Goal: Check status: Check status

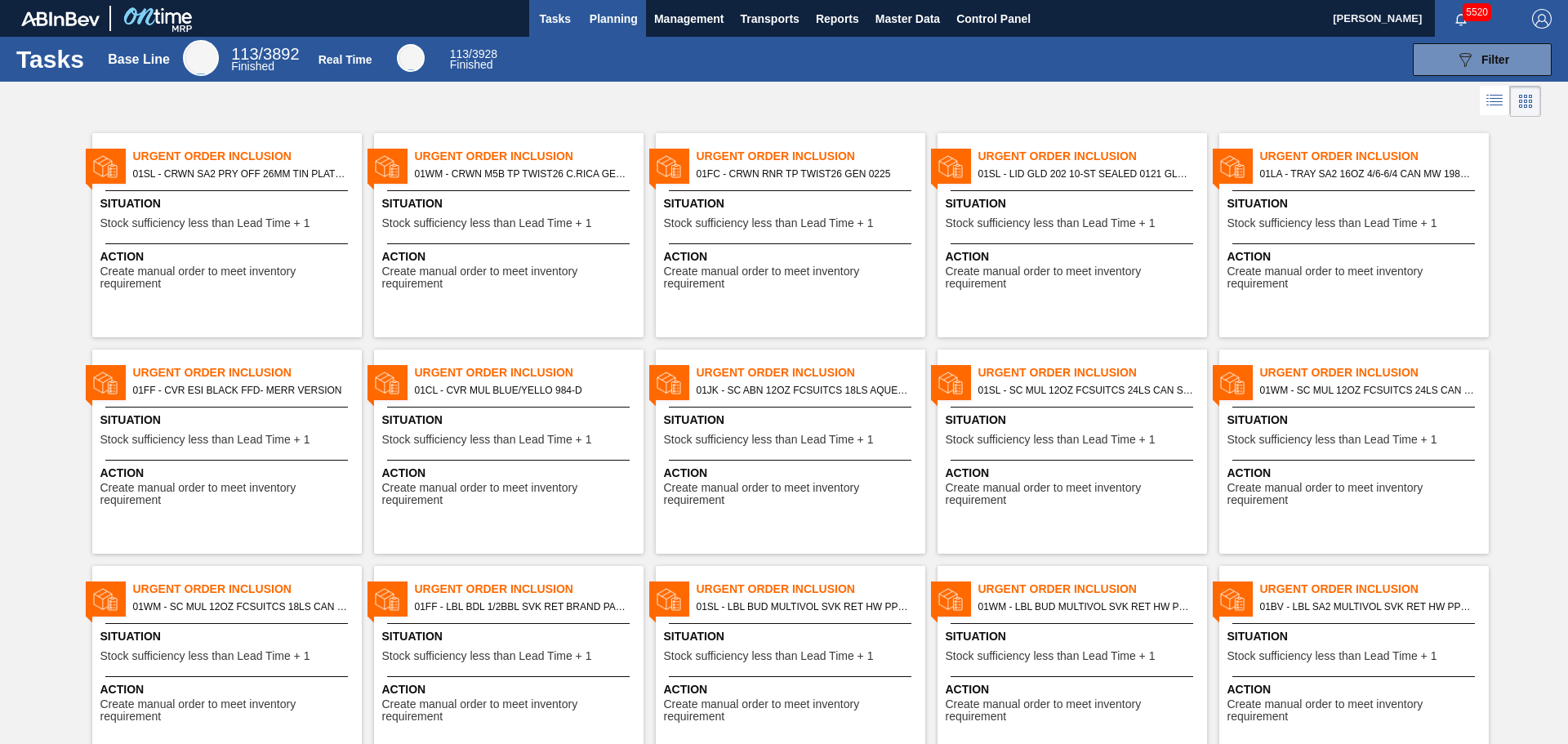
click at [617, 20] on span "Planning" at bounding box center [614, 18] width 48 height 20
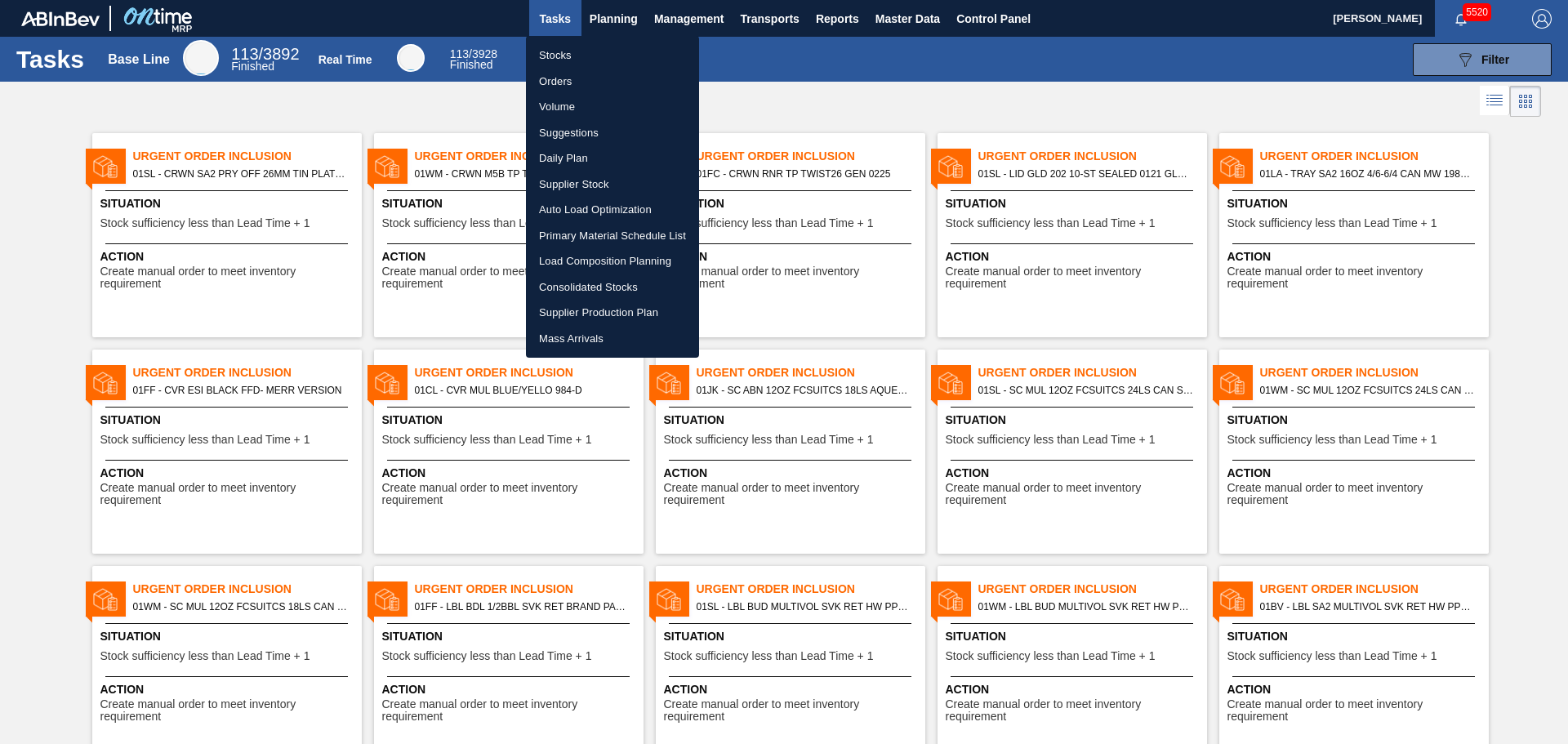
click at [571, 81] on li "Orders" at bounding box center [612, 82] width 173 height 26
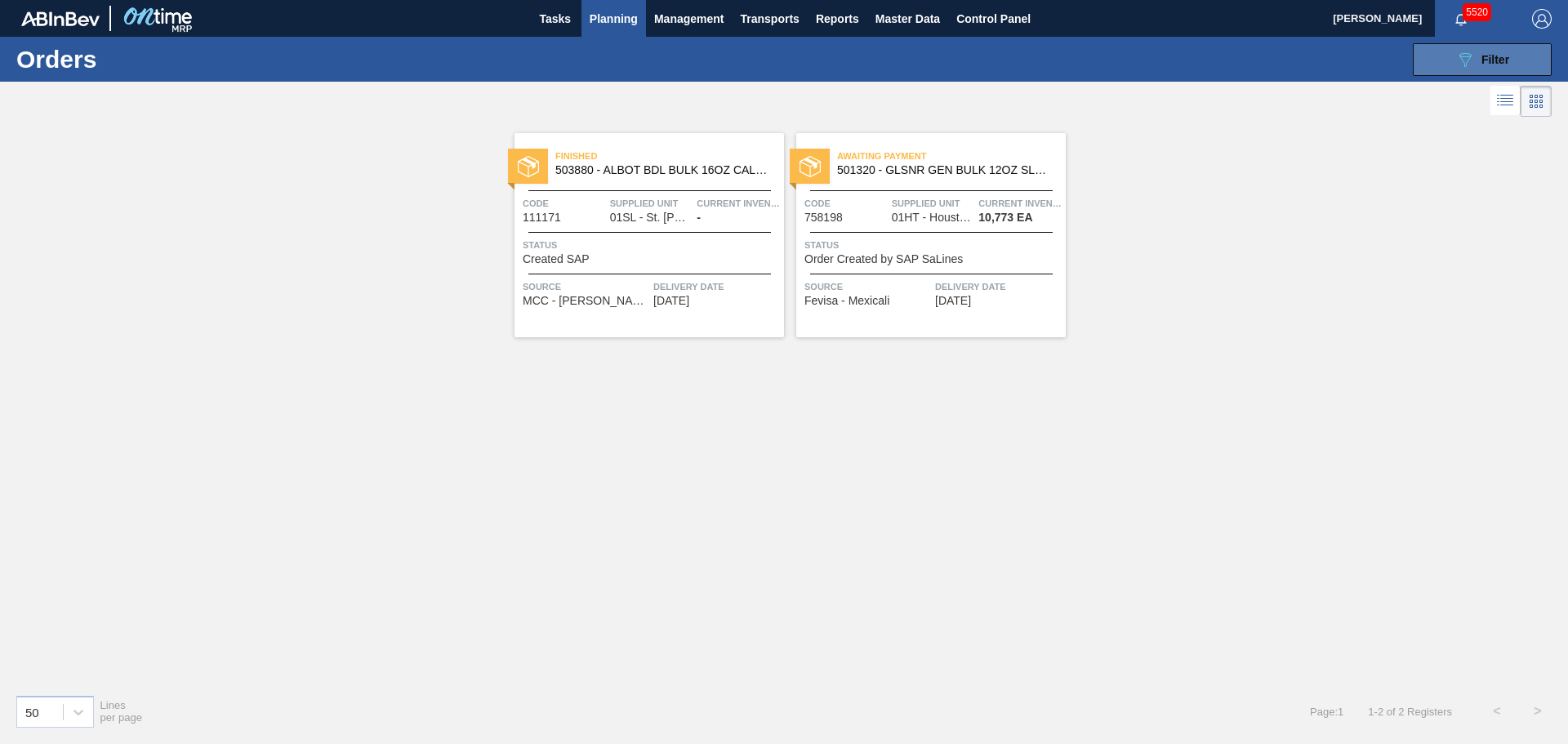
click at [1460, 59] on icon "089F7B8B-B2A5-4AFE-B5C0-19BA573D28AC" at bounding box center [1465, 59] width 20 height 20
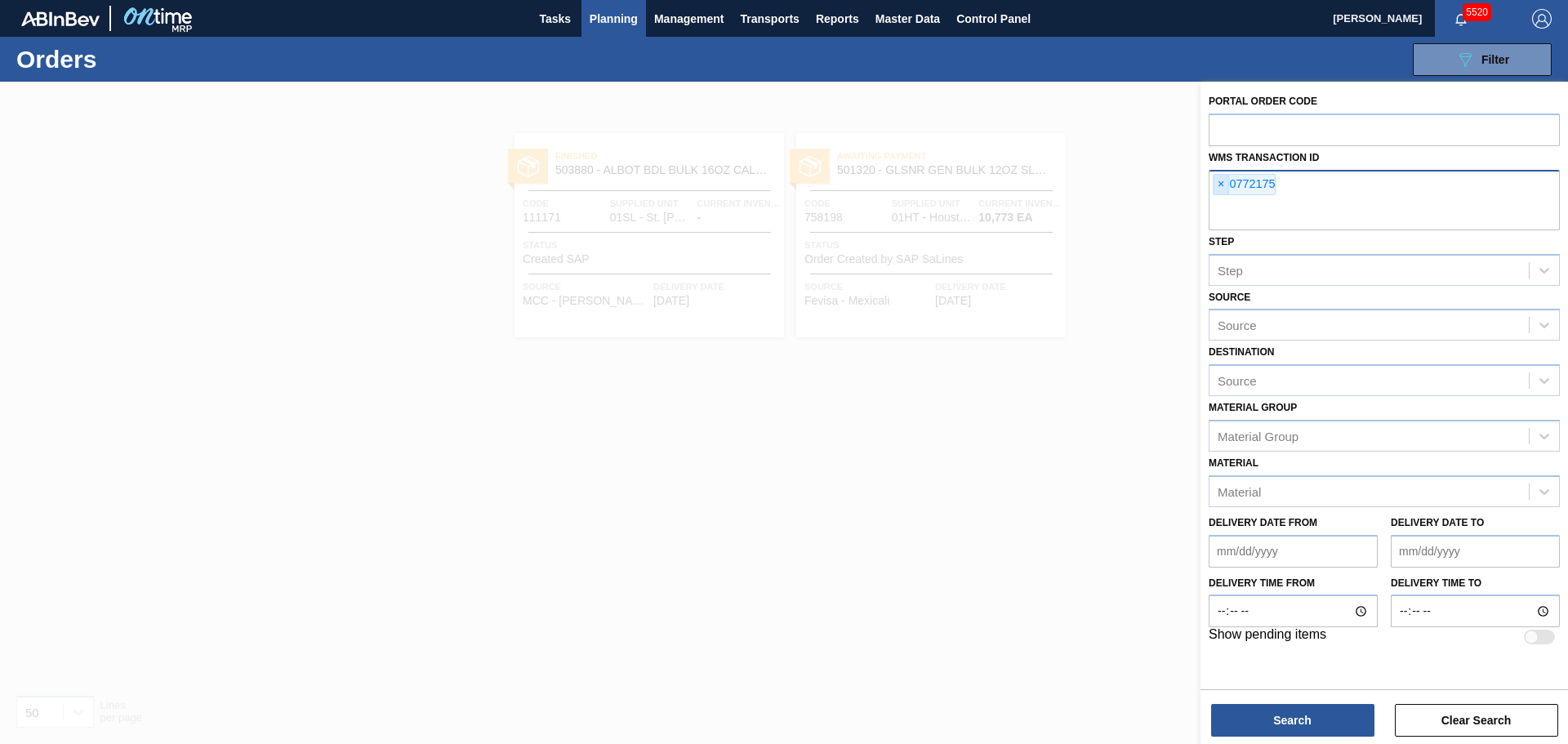
click at [1217, 181] on span "×" at bounding box center [1221, 184] width 15 height 20
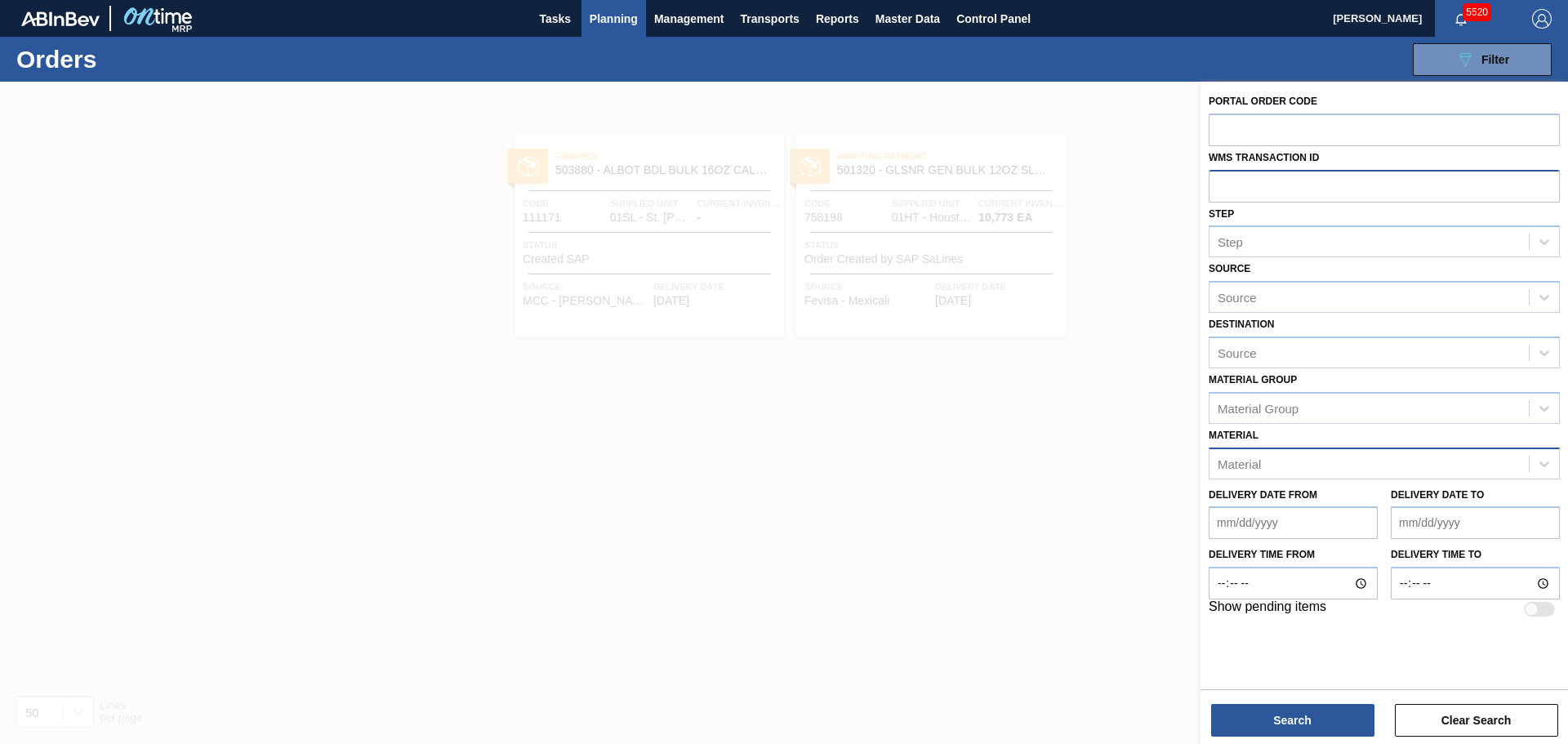
click at [1267, 464] on div "Material" at bounding box center [1368, 463] width 319 height 24
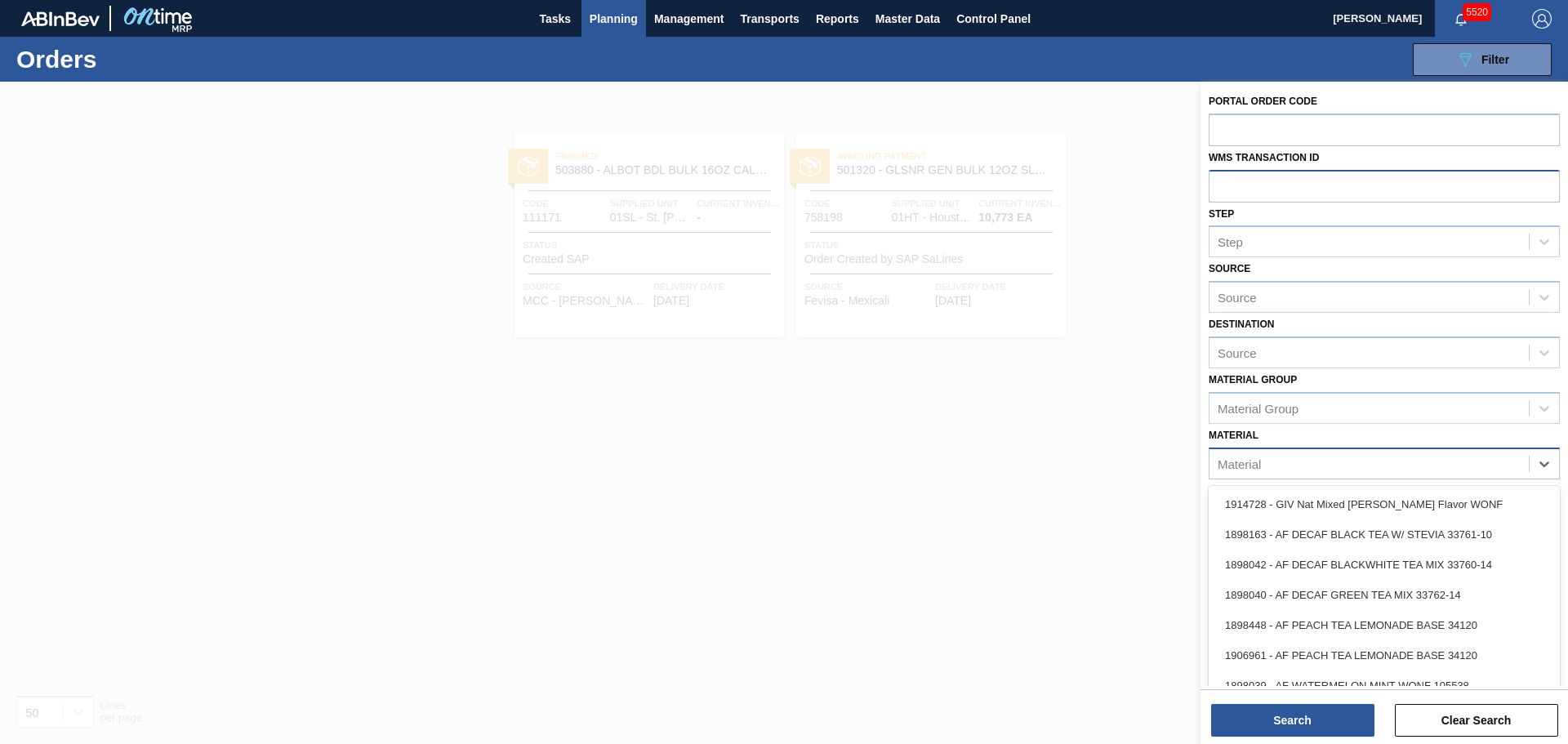
paste input "683623"
type input "683623"
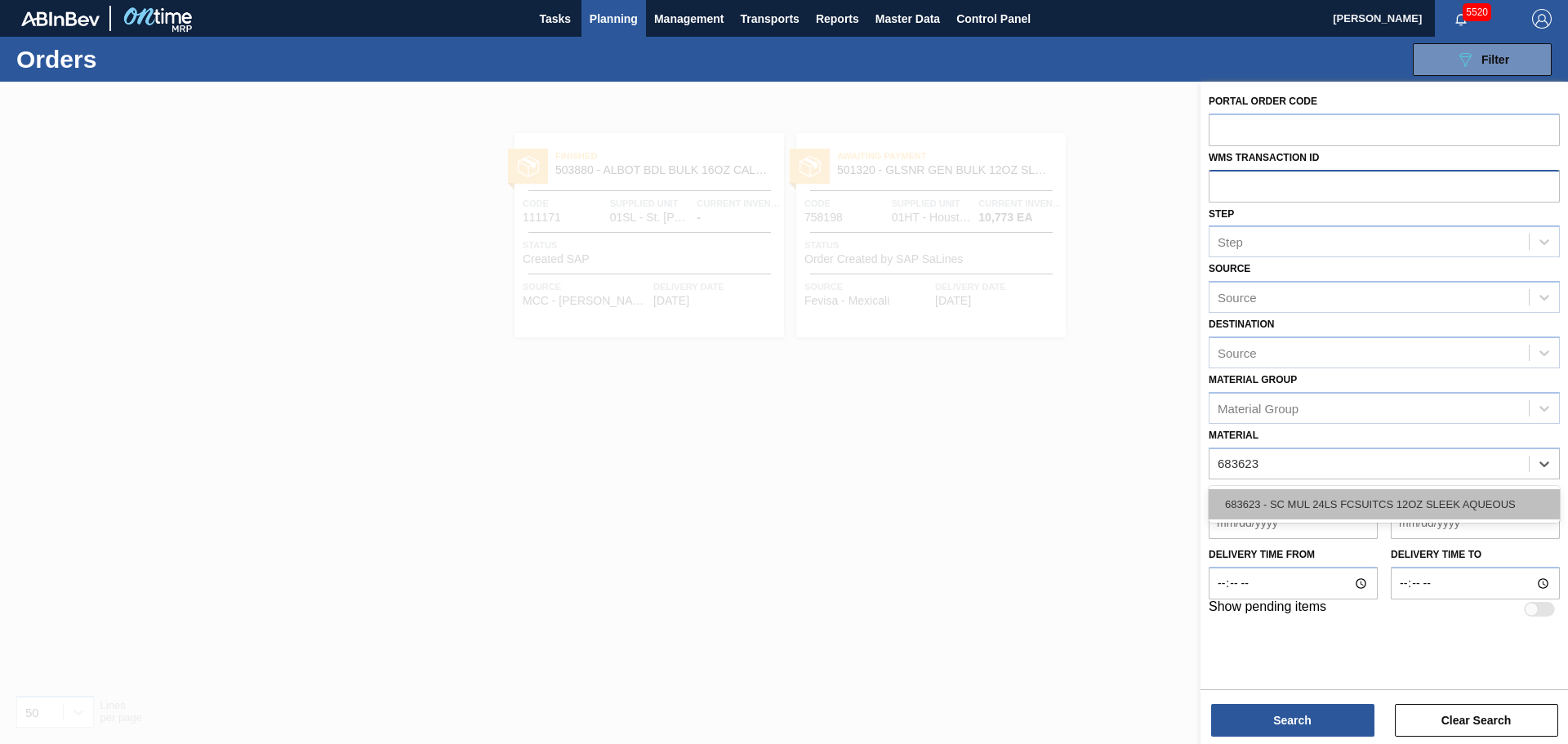
click at [1263, 503] on div "683623 - SC MUL 24LS FCSUITCS 12OZ SLEEK AQUEOUS" at bounding box center [1384, 504] width 351 height 30
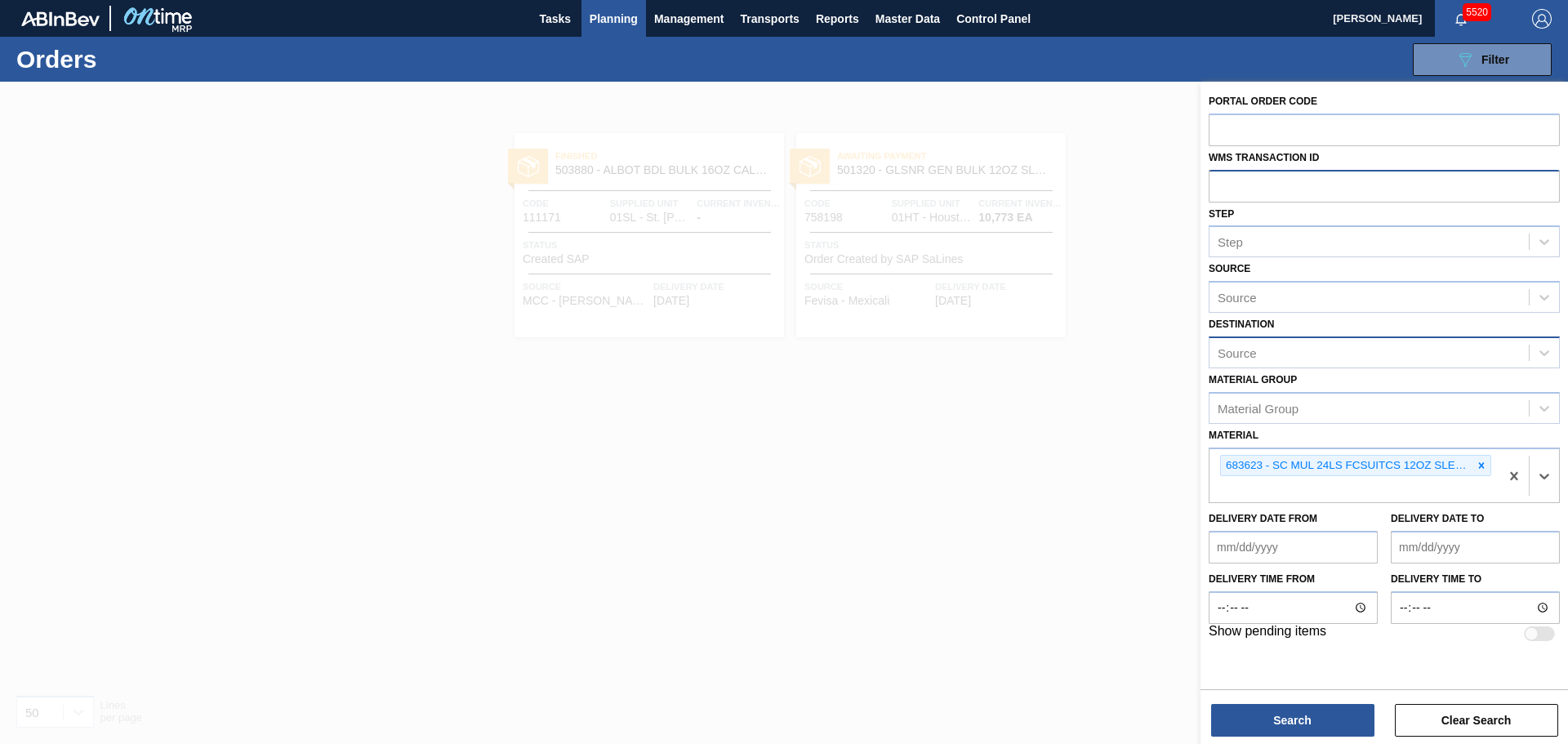
click at [1268, 356] on div "Source" at bounding box center [1368, 352] width 319 height 24
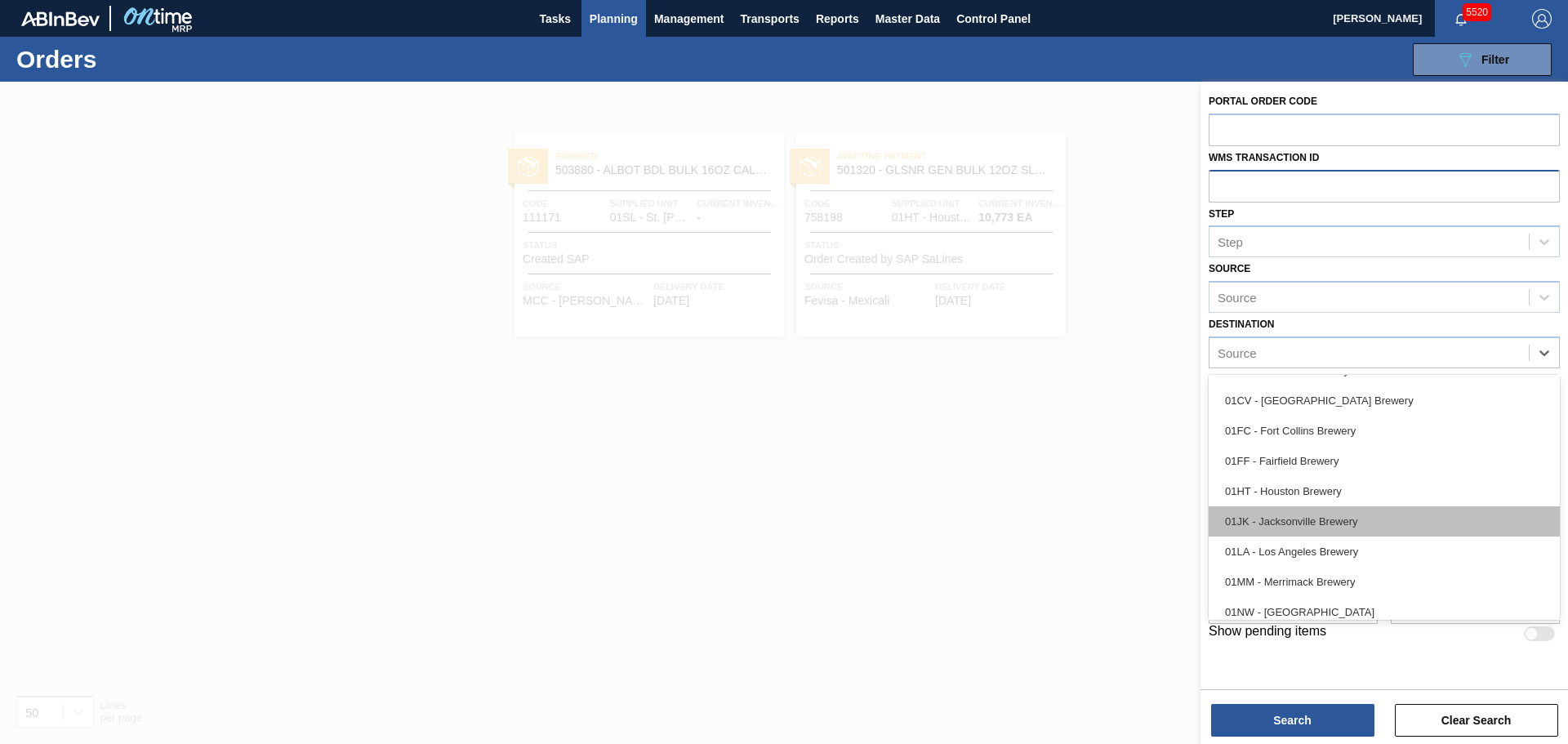
scroll to position [124, 0]
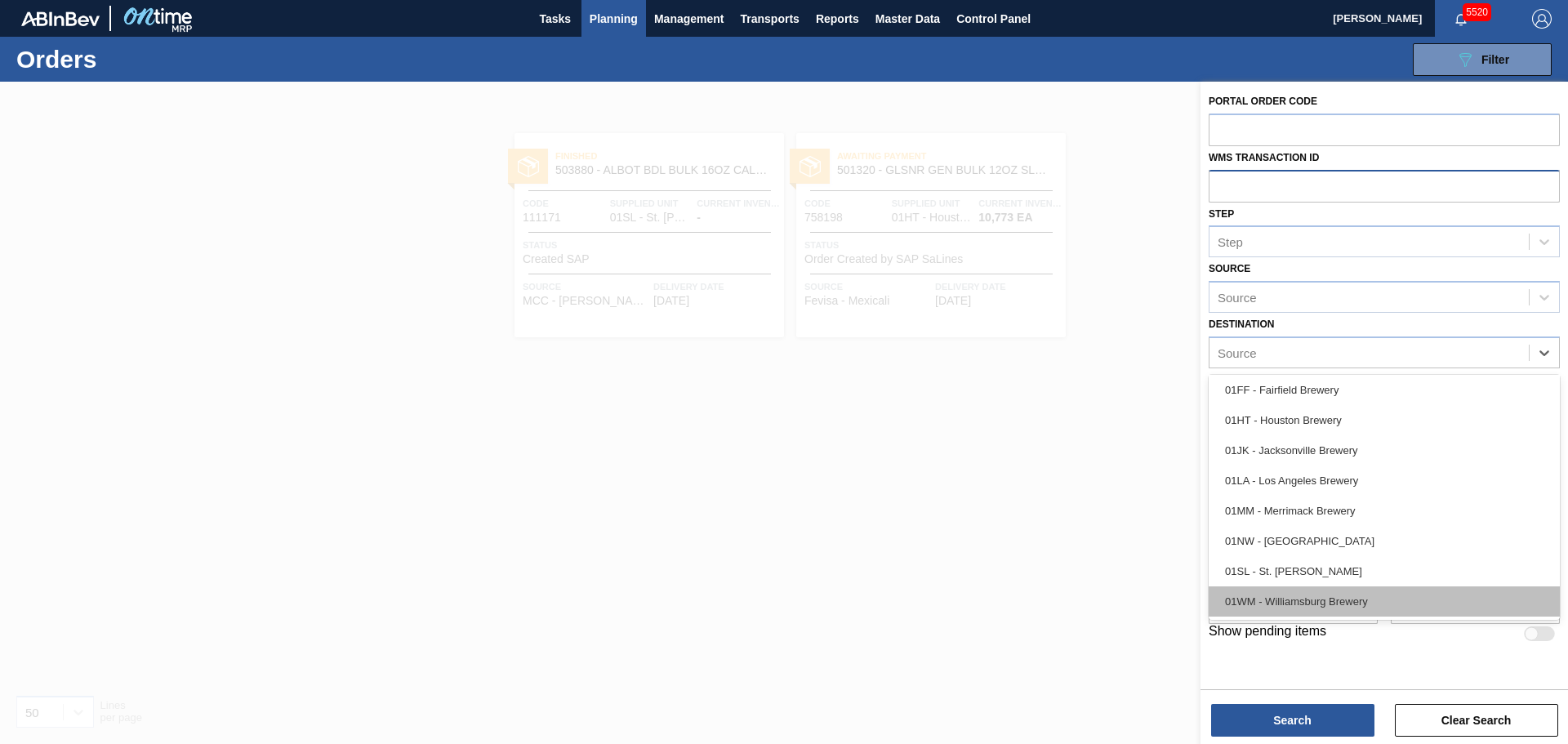
click at [1304, 602] on div "01WM - Williamsburg Brewery" at bounding box center [1384, 601] width 351 height 30
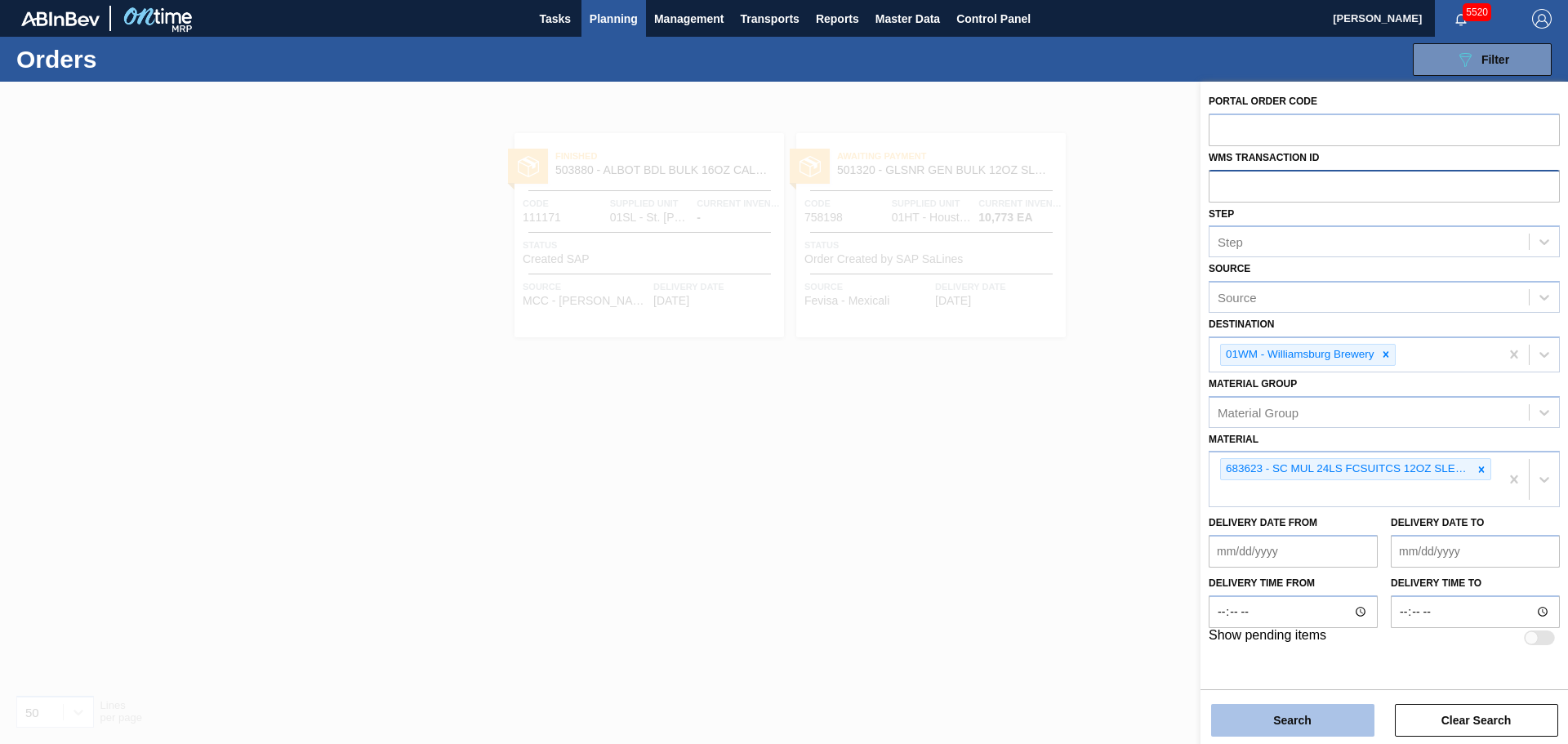
click at [1328, 725] on button "Search" at bounding box center [1292, 720] width 164 height 33
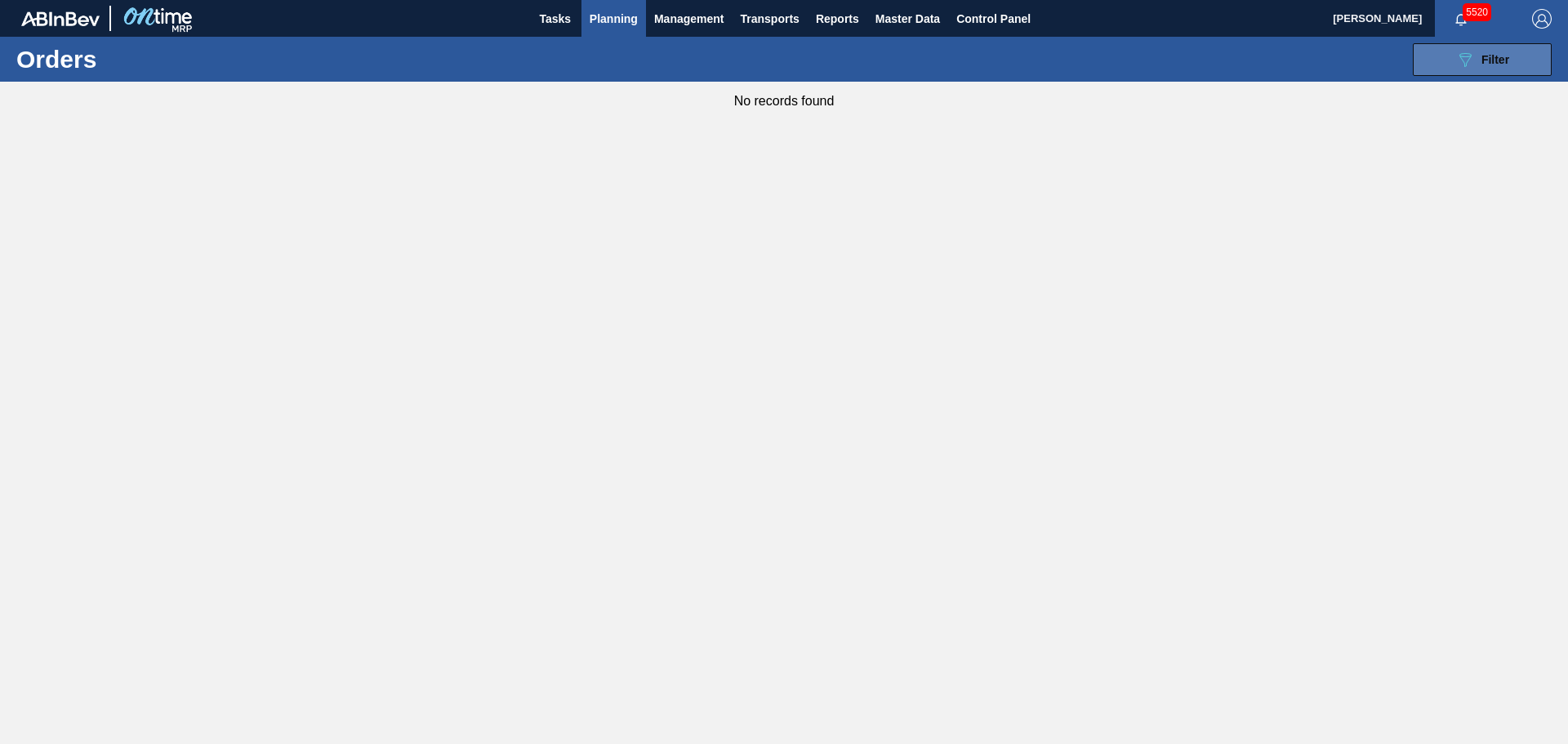
click at [1474, 53] on icon "089F7B8B-B2A5-4AFE-B5C0-19BA573D28AC" at bounding box center [1465, 59] width 20 height 20
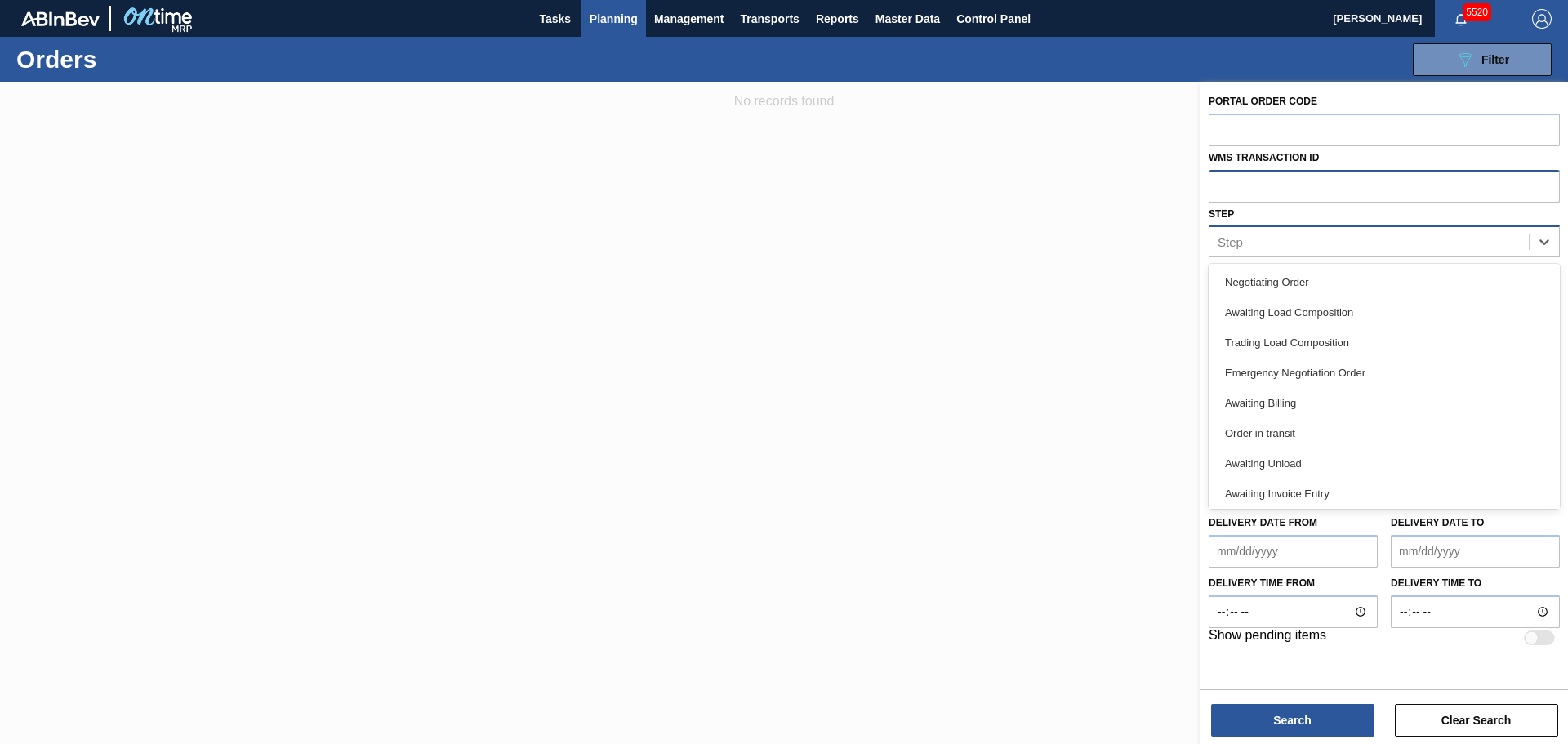
click at [1277, 240] on div "Step" at bounding box center [1368, 242] width 319 height 24
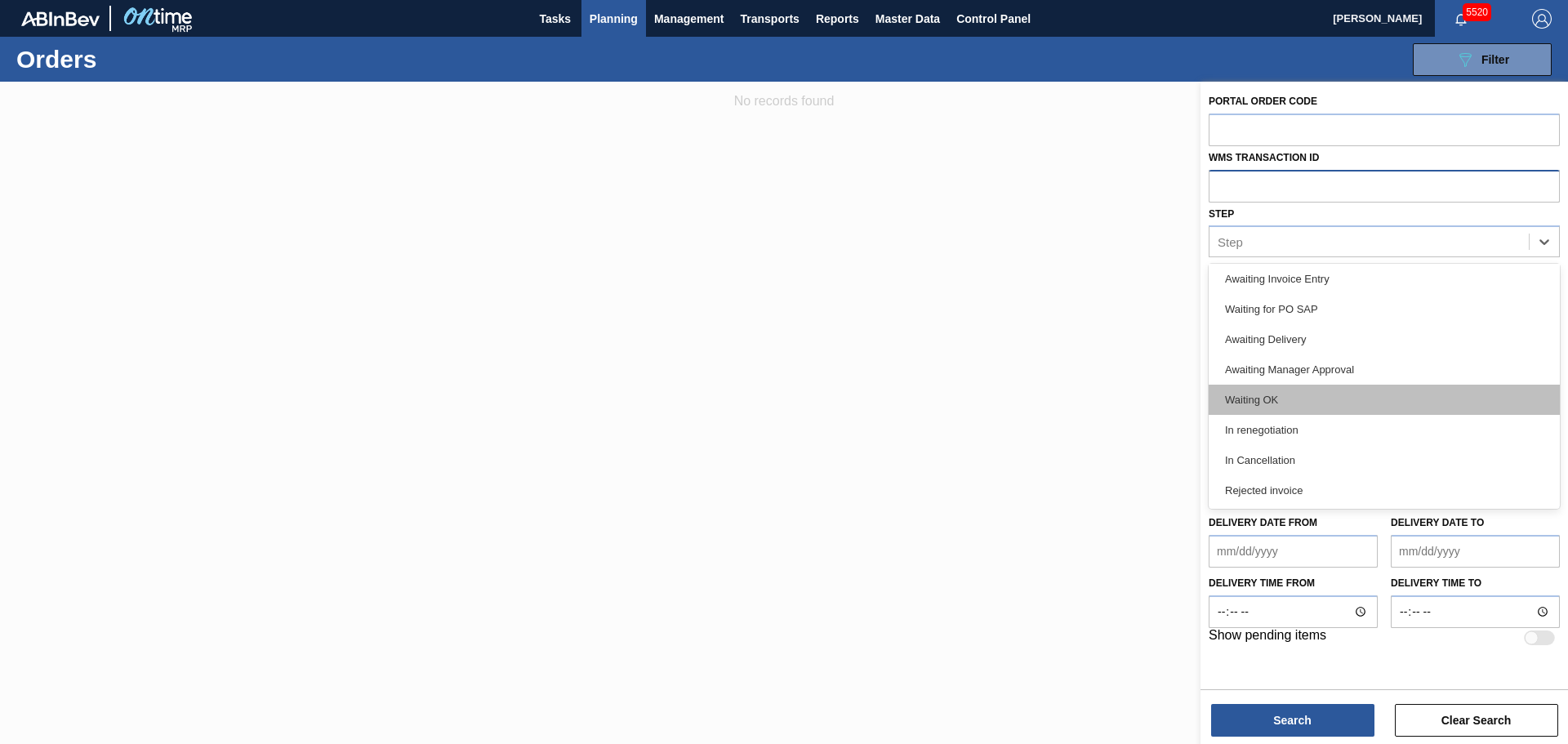
scroll to position [0, 0]
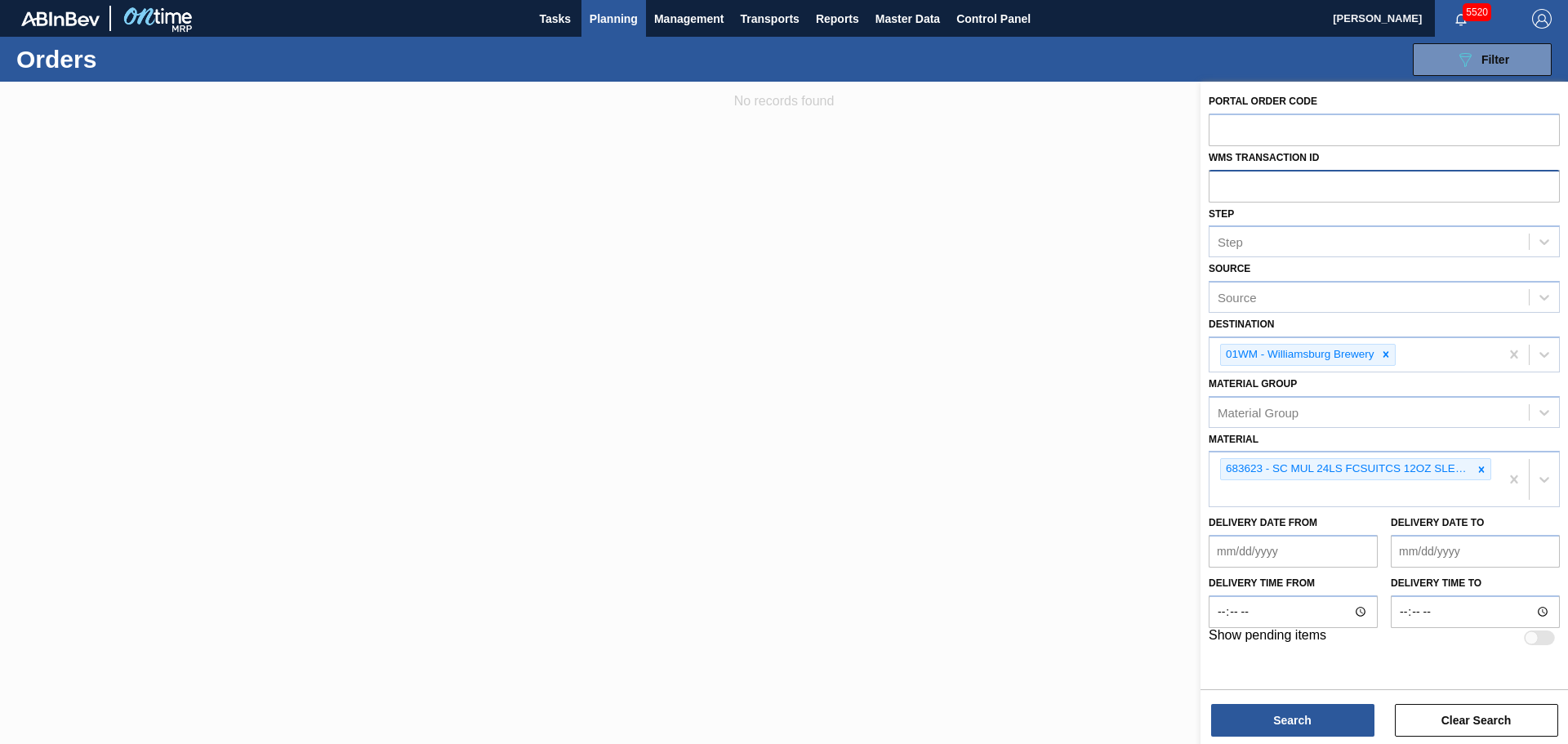
click at [1280, 182] on input "text" at bounding box center [1384, 185] width 351 height 31
drag, startPoint x: 1484, startPoint y: 469, endPoint x: 1421, endPoint y: 409, distance: 87.0
click at [1482, 468] on icon at bounding box center [1481, 469] width 11 height 11
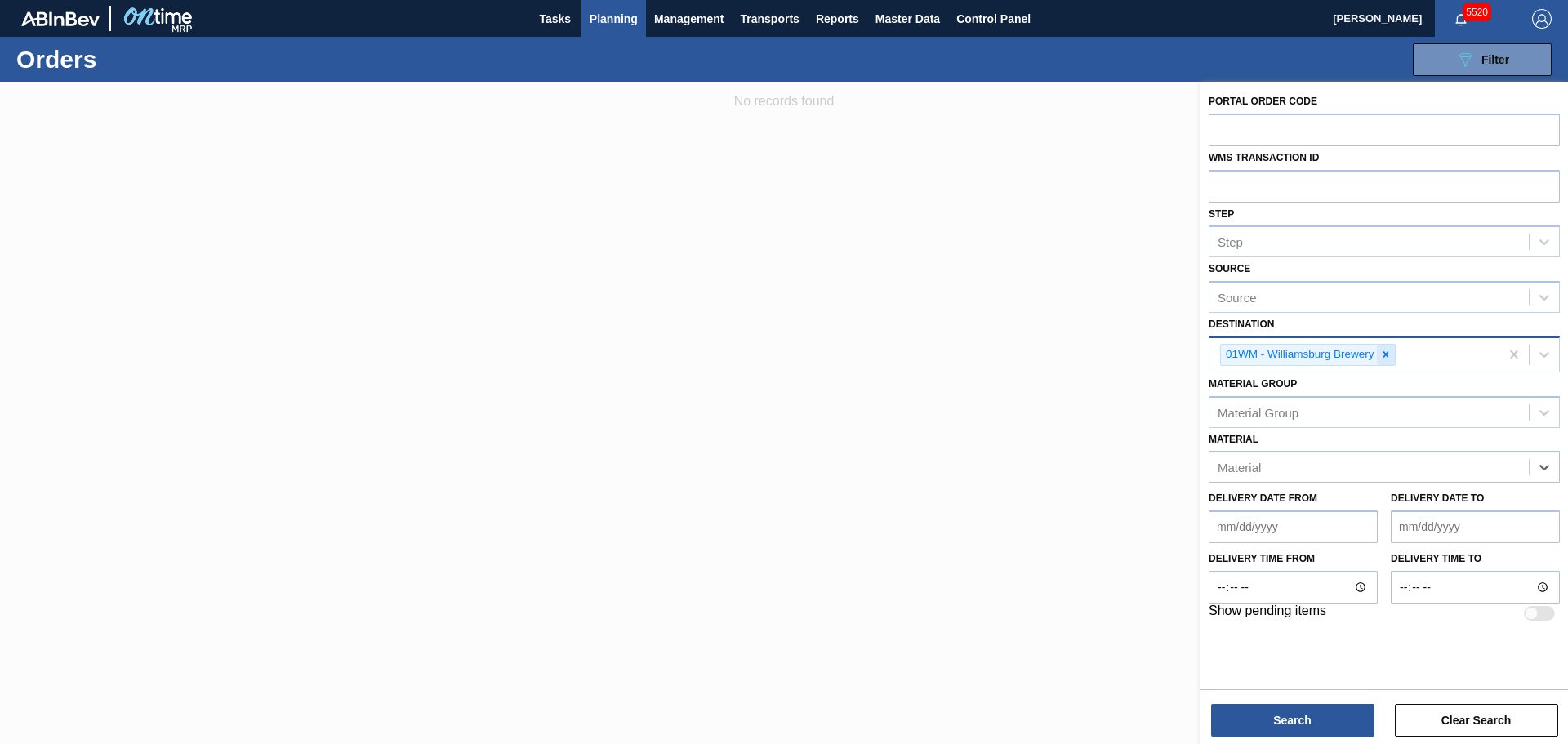
click at [1384, 358] on icon at bounding box center [1385, 354] width 11 height 11
click at [1278, 128] on input "text" at bounding box center [1384, 129] width 351 height 31
type input "682678"
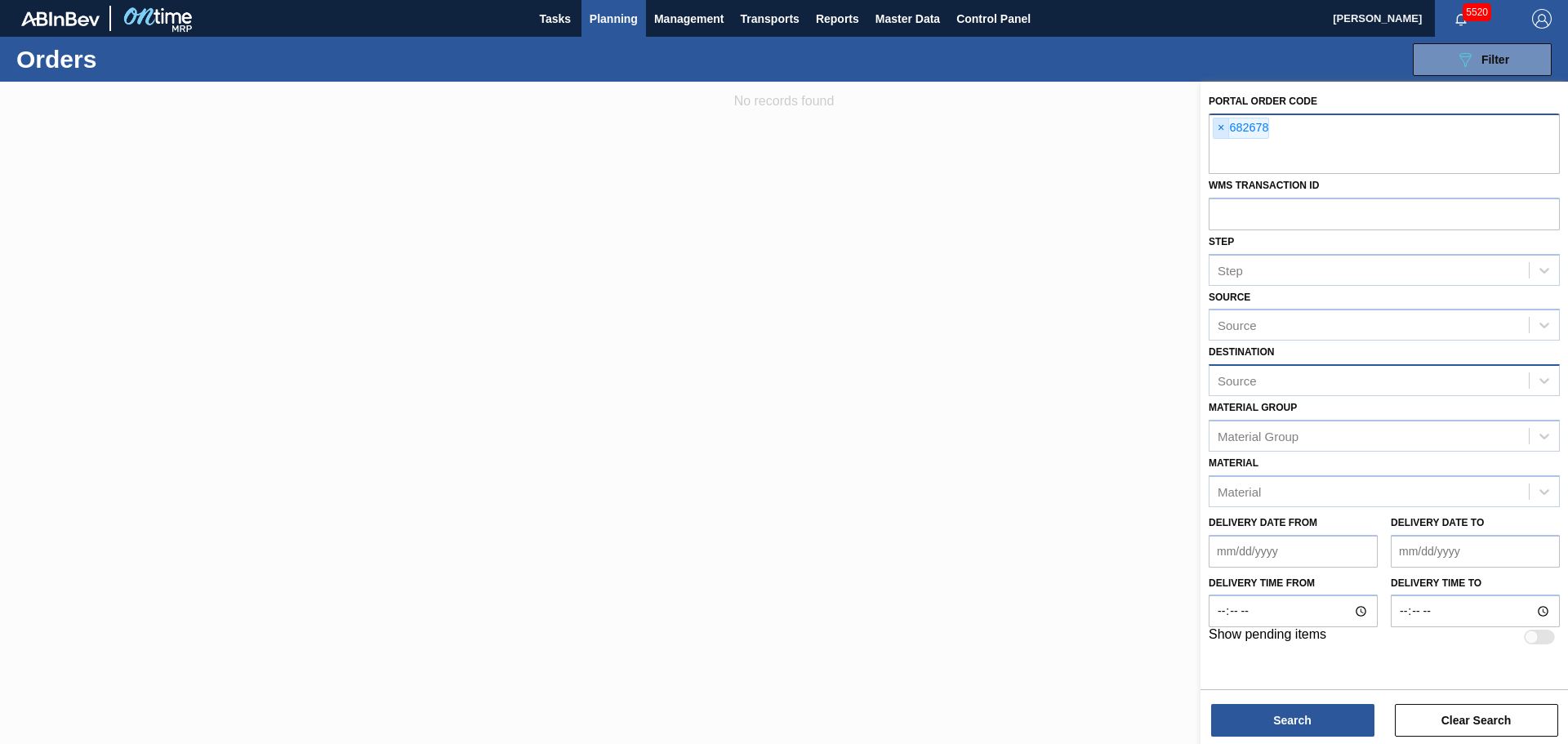
click at [1220, 130] on span "×" at bounding box center [1221, 128] width 15 height 20
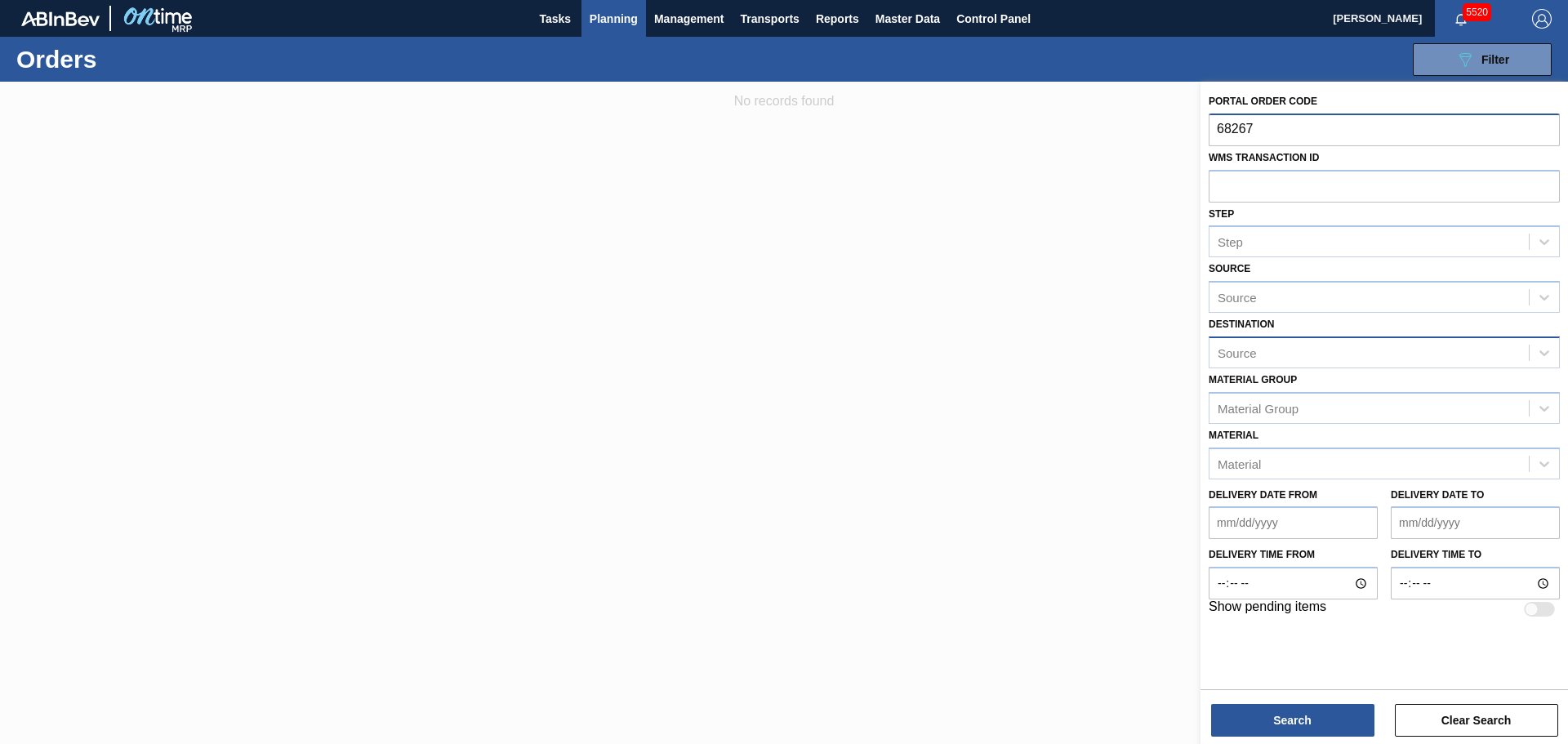
type input "682679"
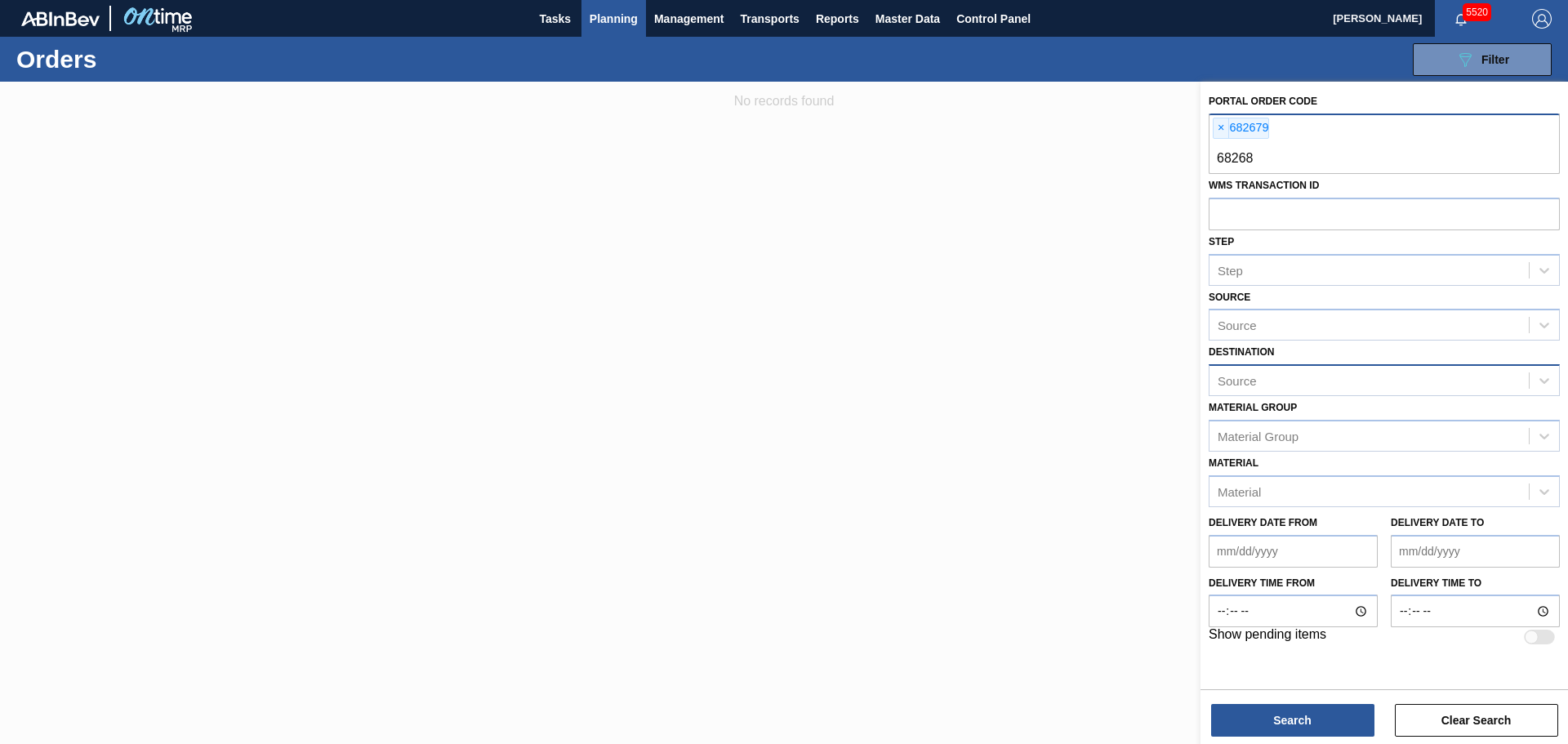
type input "682681"
click at [1322, 735] on button "Search" at bounding box center [1292, 720] width 164 height 33
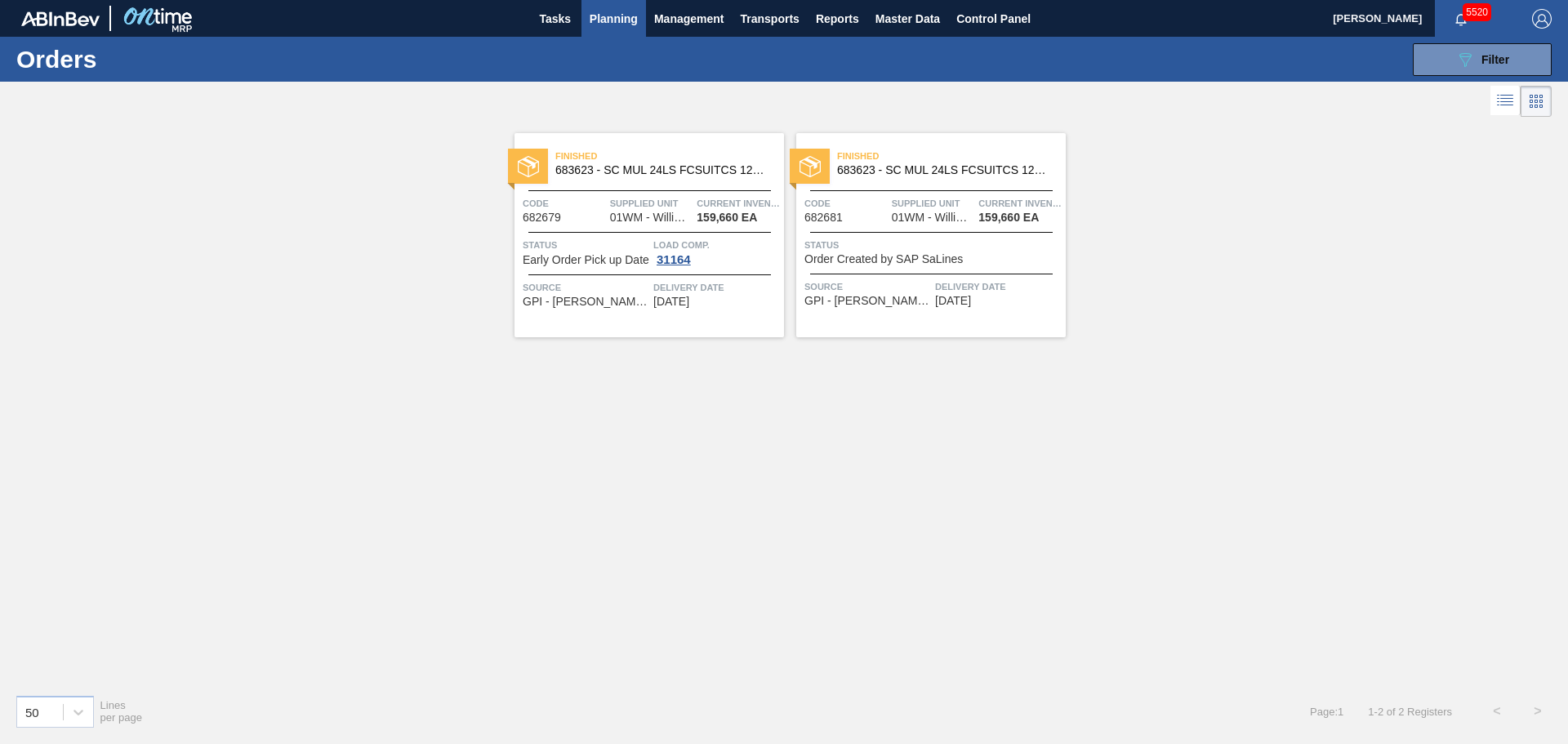
click at [683, 156] on span "Finished" at bounding box center [670, 156] width 229 height 16
click at [703, 175] on span "683623 - SC MUL 24LS FCSUITCS 12OZ SLEEK AQUEOUS" at bounding box center [663, 170] width 215 height 12
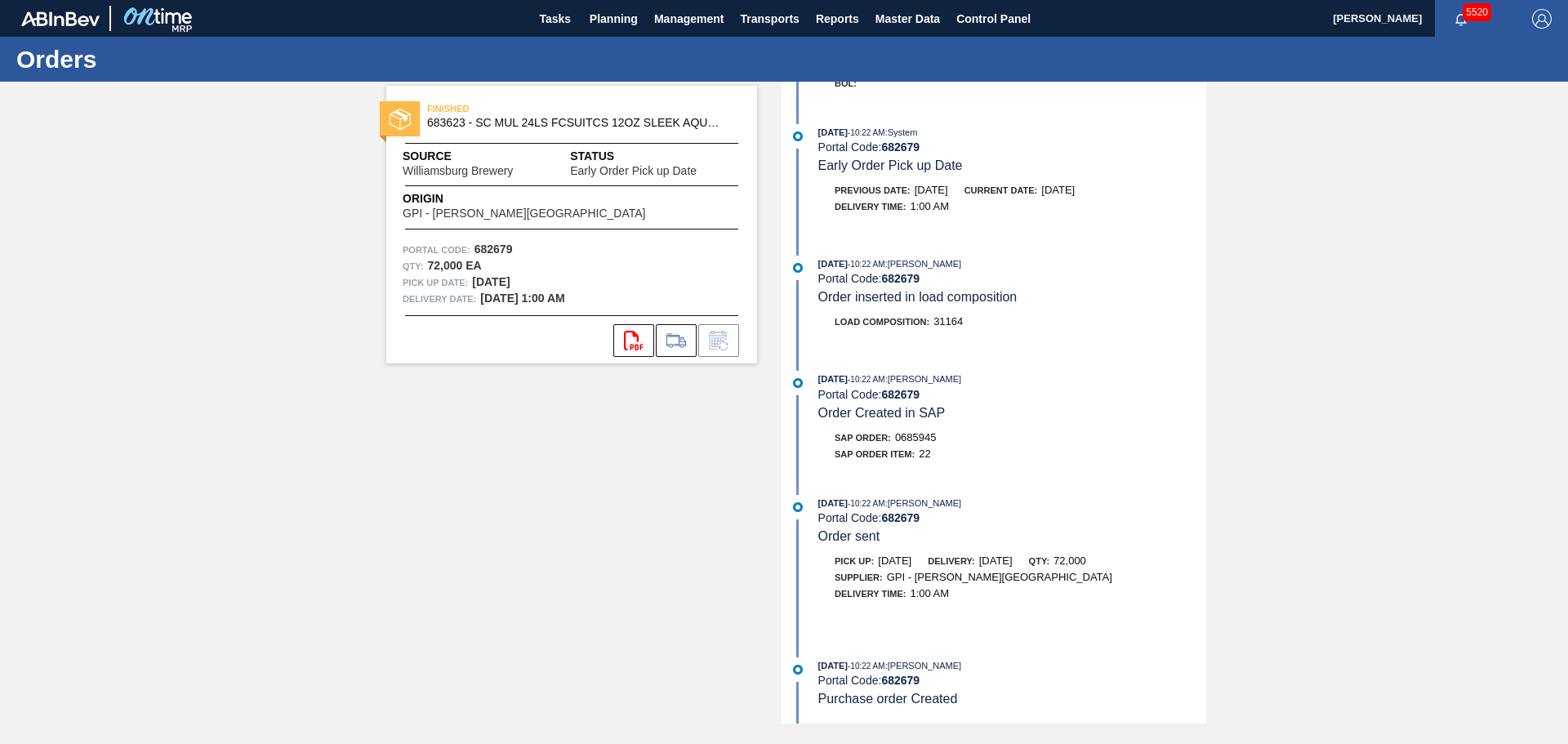
scroll to position [436, 0]
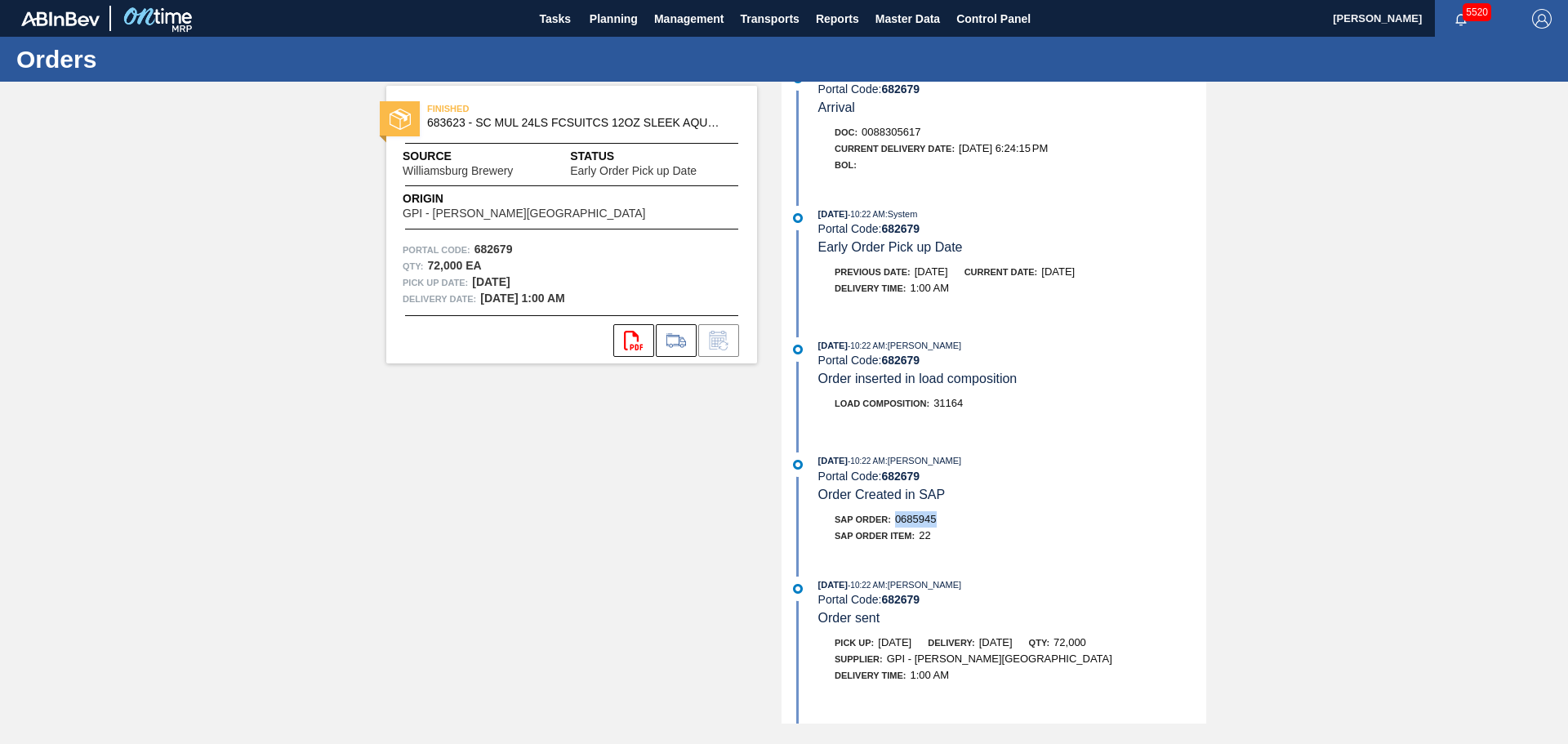
drag, startPoint x: 896, startPoint y: 519, endPoint x: 939, endPoint y: 521, distance: 43.0
click at [939, 521] on div "SAP Order: 0685945" at bounding box center [1012, 519] width 387 height 16
copy span "0685945"
click at [615, 16] on span "Planning" at bounding box center [614, 18] width 48 height 20
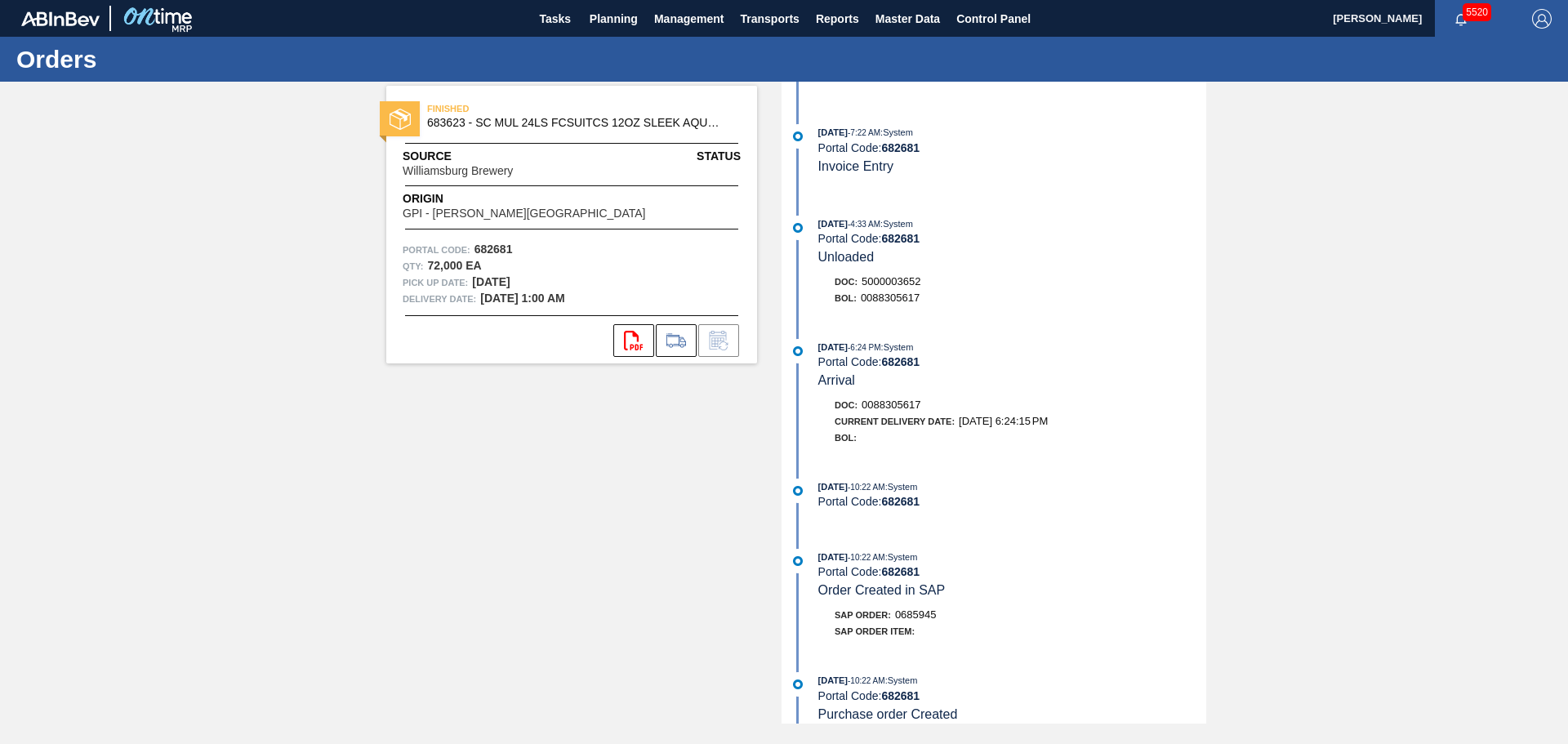
scroll to position [179, 0]
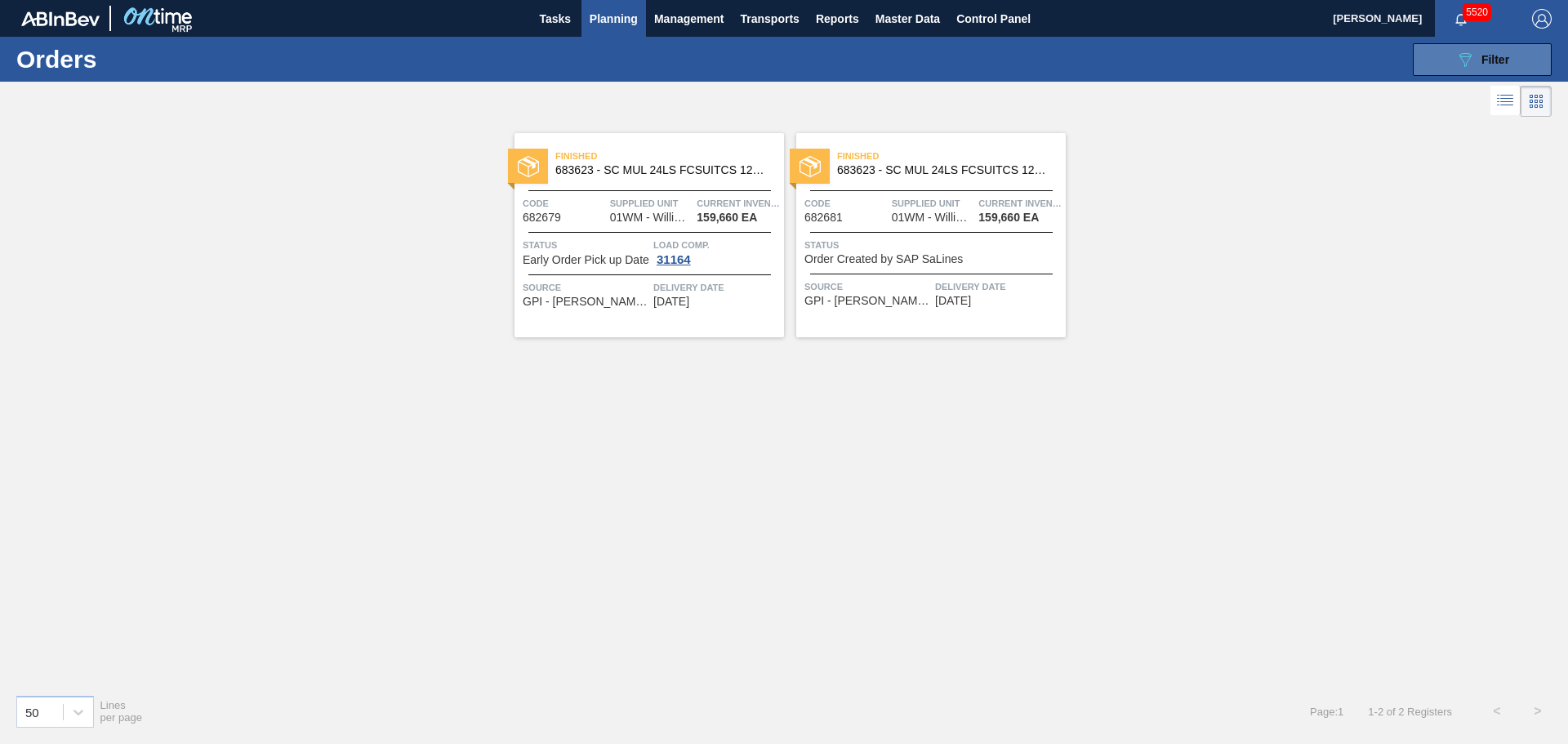
click at [1427, 52] on button "089F7B8B-B2A5-4AFE-B5C0-19BA573D28AC Filter" at bounding box center [1482, 59] width 139 height 33
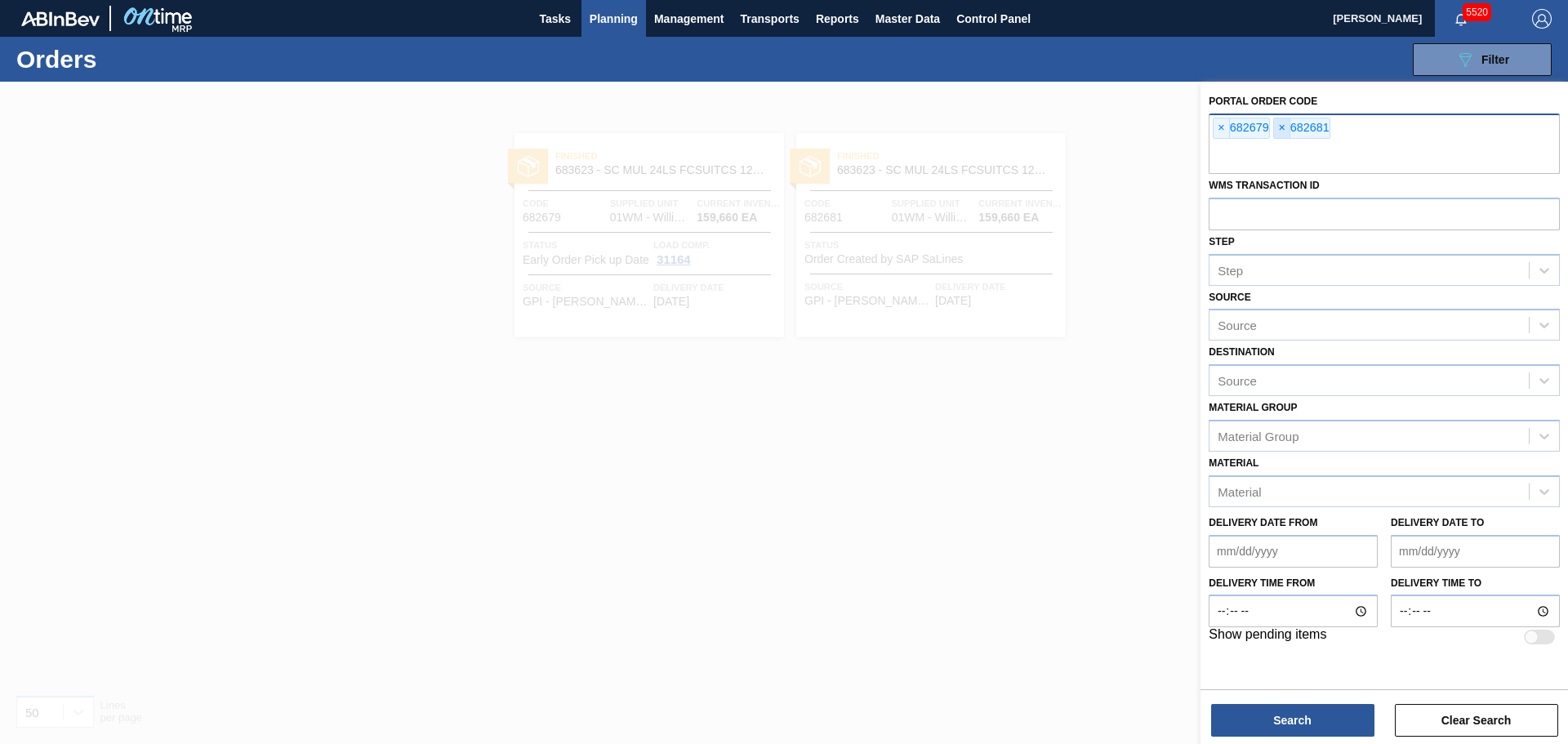
click at [1281, 125] on span "×" at bounding box center [1281, 128] width 15 height 20
click at [1224, 125] on span "×" at bounding box center [1221, 128] width 15 height 20
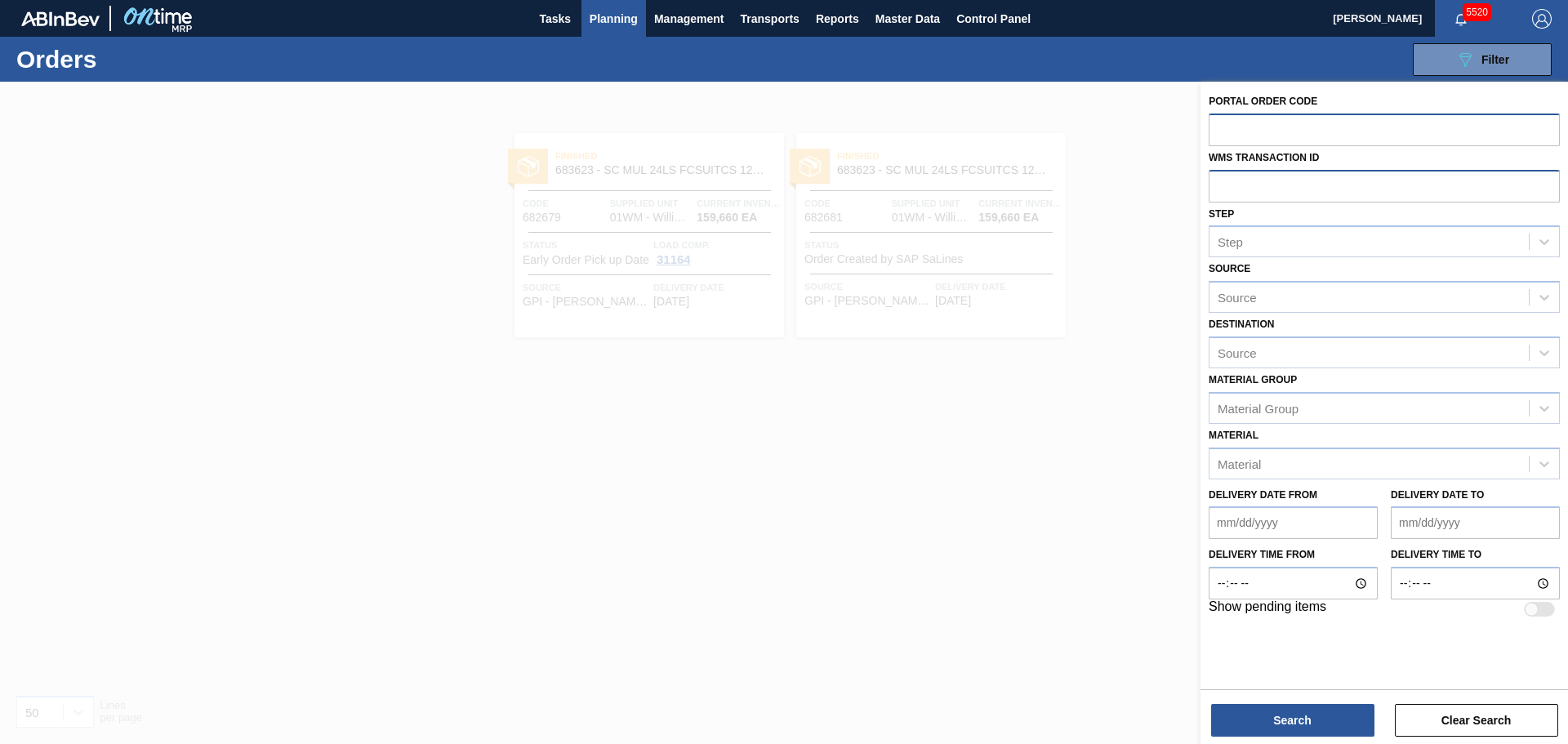
click at [1237, 182] on input "text" at bounding box center [1384, 185] width 351 height 31
paste input "0685945"
type input "0685945"
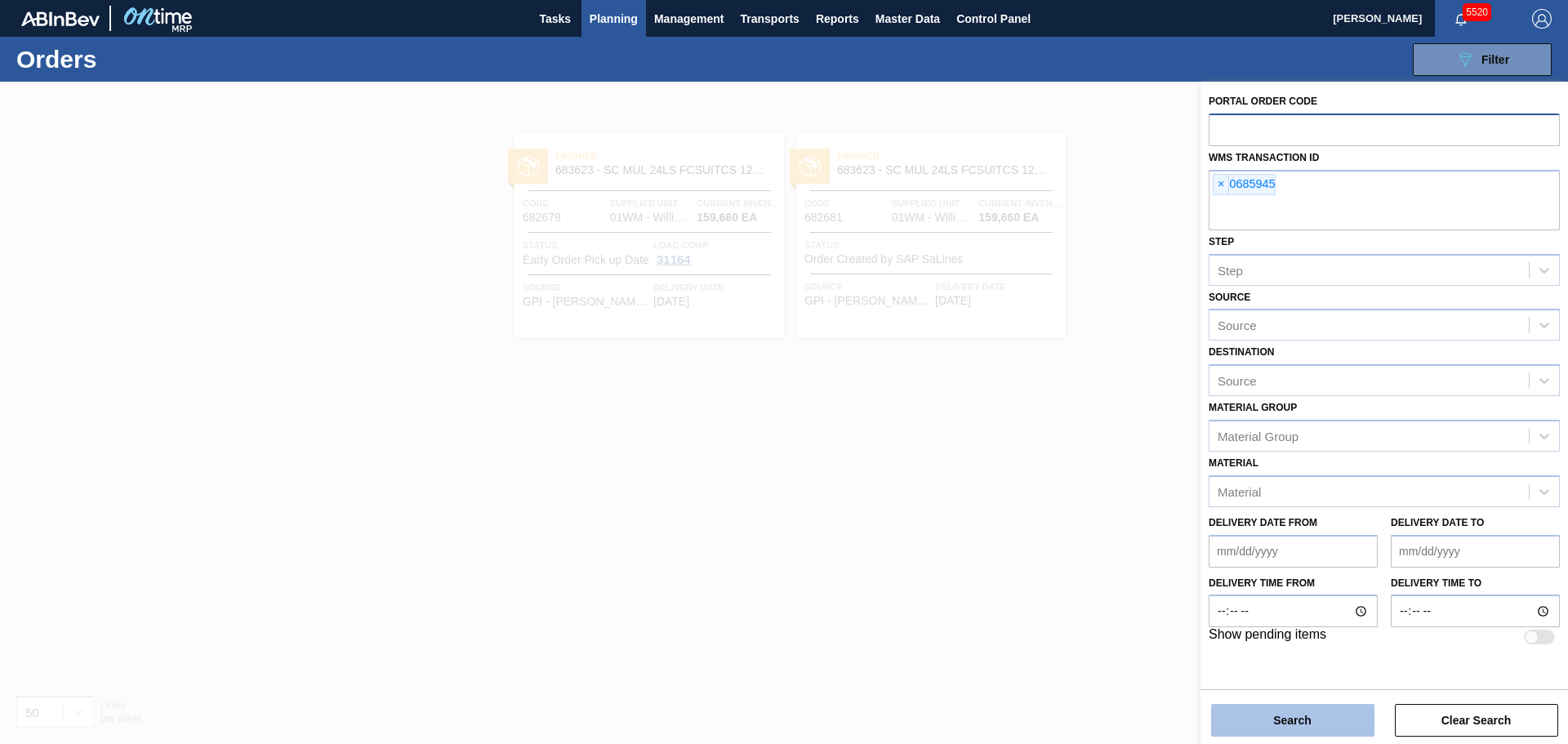
click at [1236, 705] on button "Search" at bounding box center [1292, 720] width 164 height 33
